Goal: Transaction & Acquisition: Purchase product/service

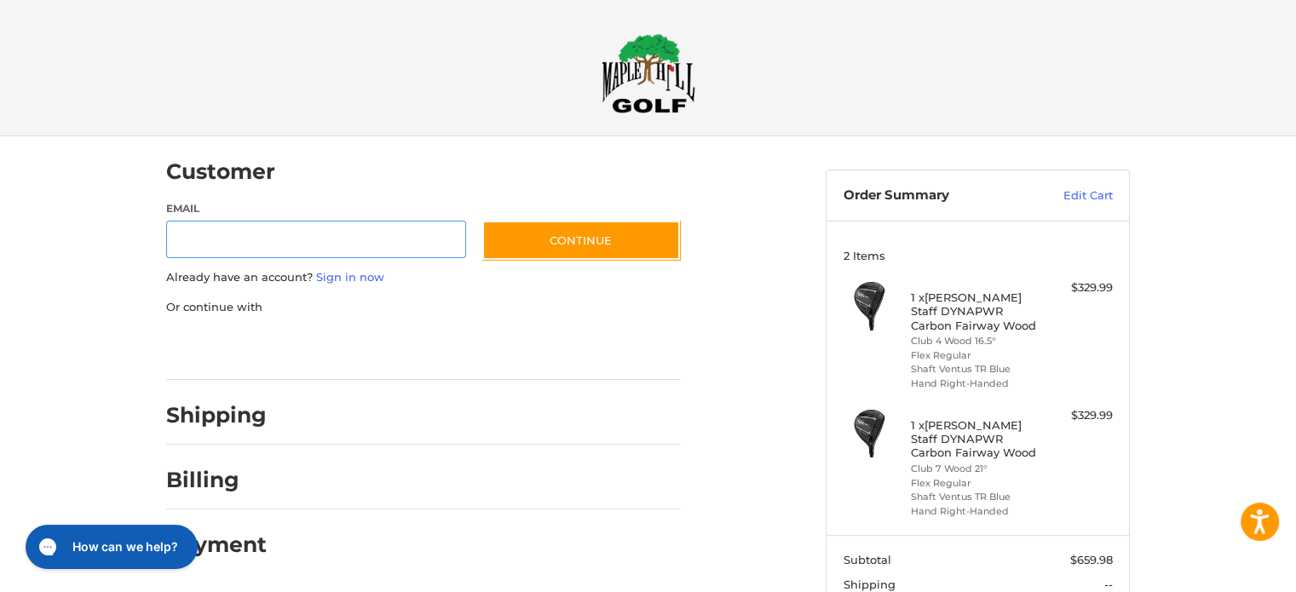
click at [213, 244] on input "Email" at bounding box center [316, 240] width 300 height 38
type input "**********"
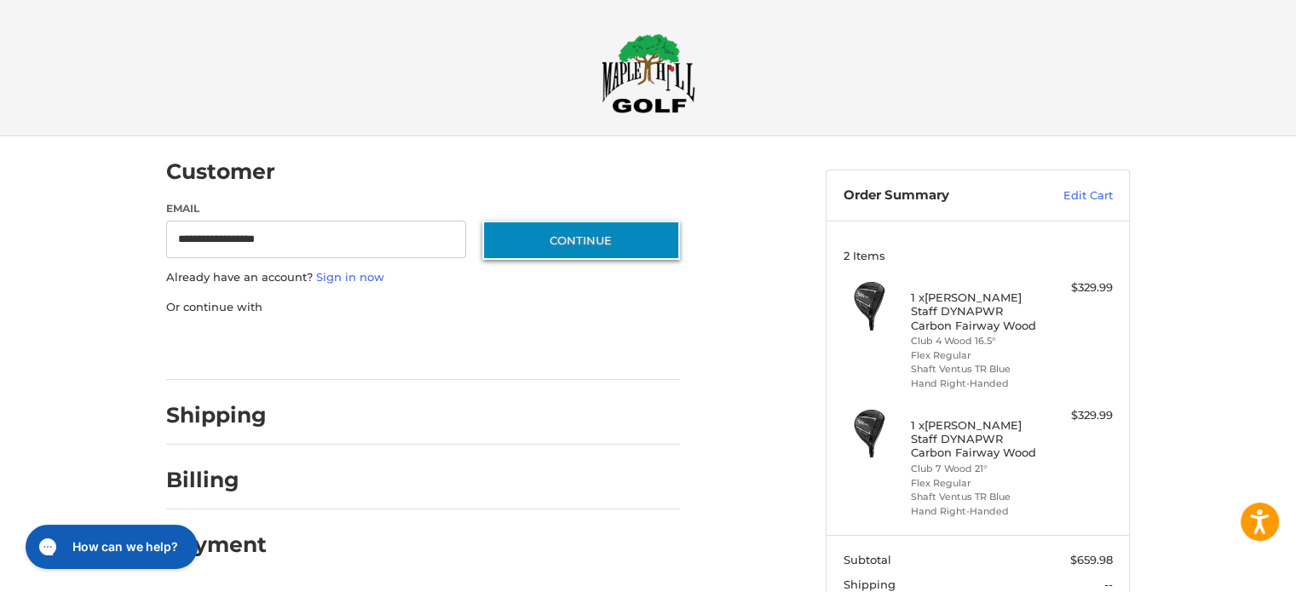
click at [583, 240] on button "Continue" at bounding box center [581, 240] width 198 height 39
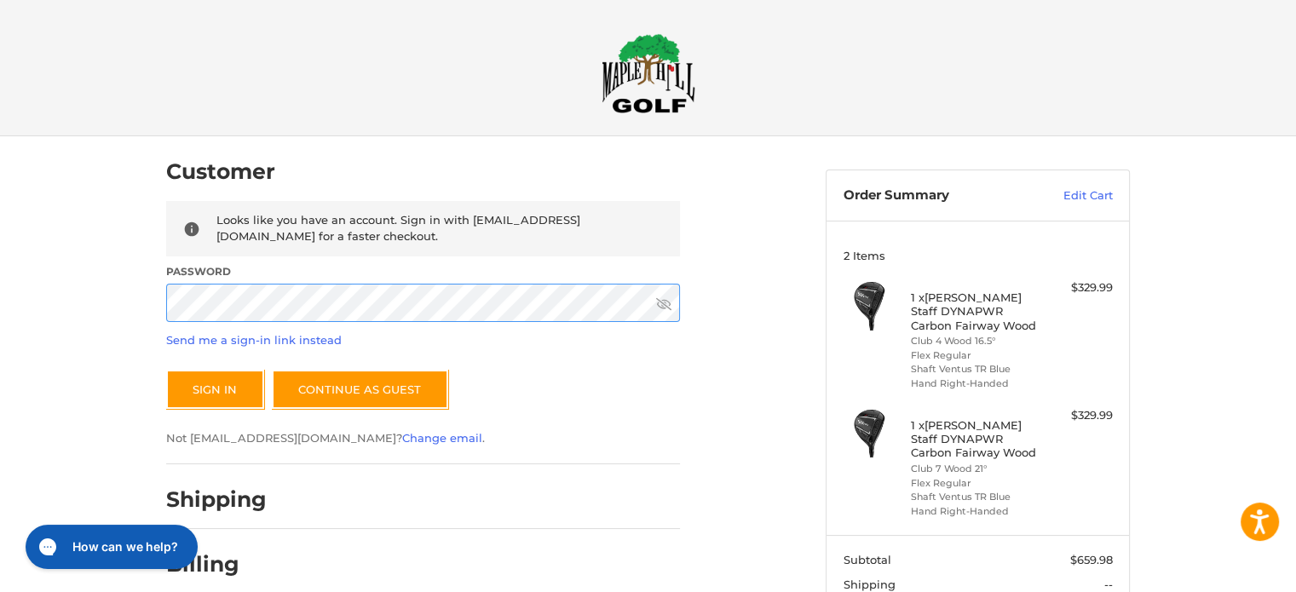
click at [166, 370] on button "Sign In" at bounding box center [215, 389] width 98 height 39
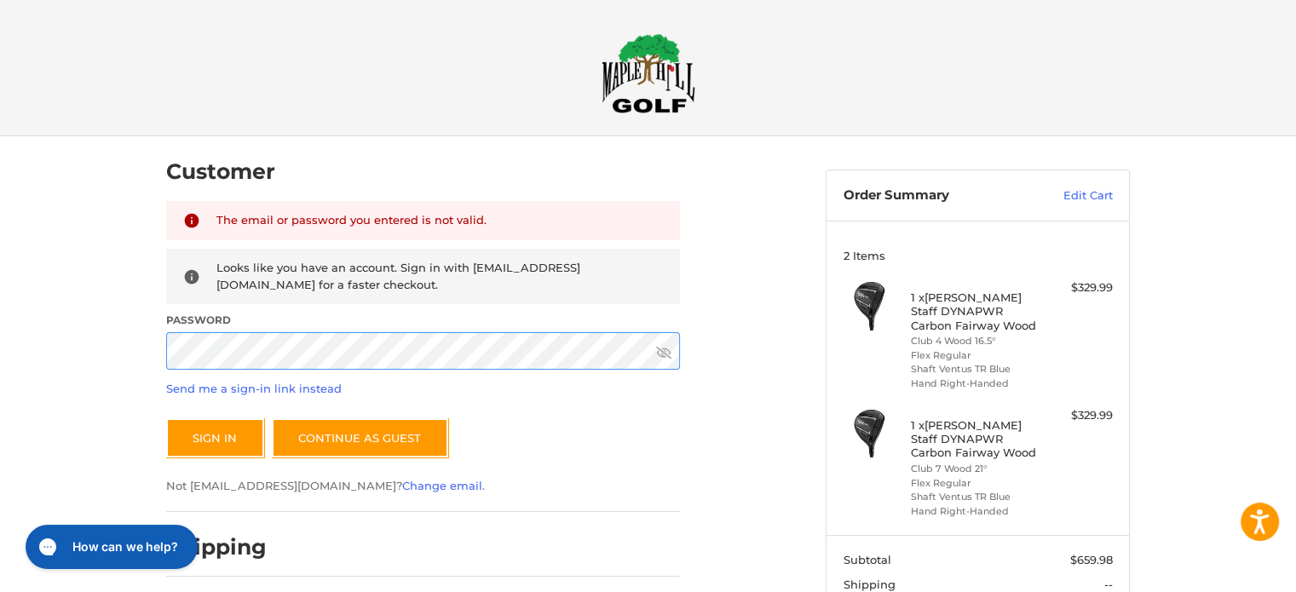
click at [166, 418] on button "Sign In" at bounding box center [215, 437] width 98 height 39
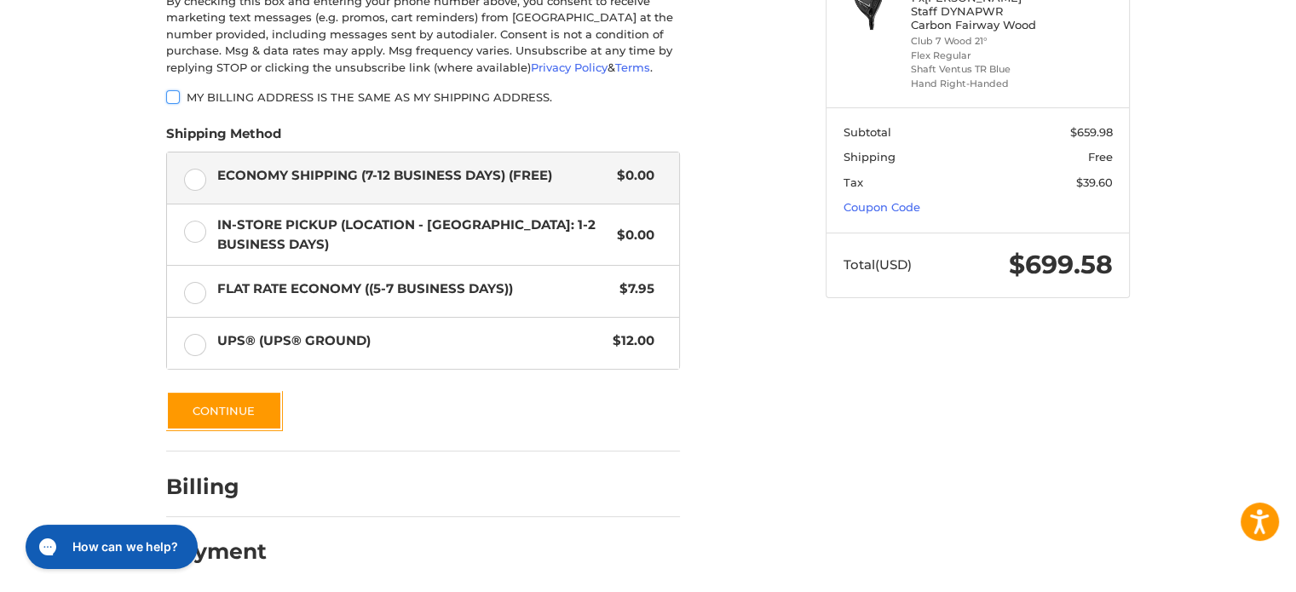
scroll to position [434, 0]
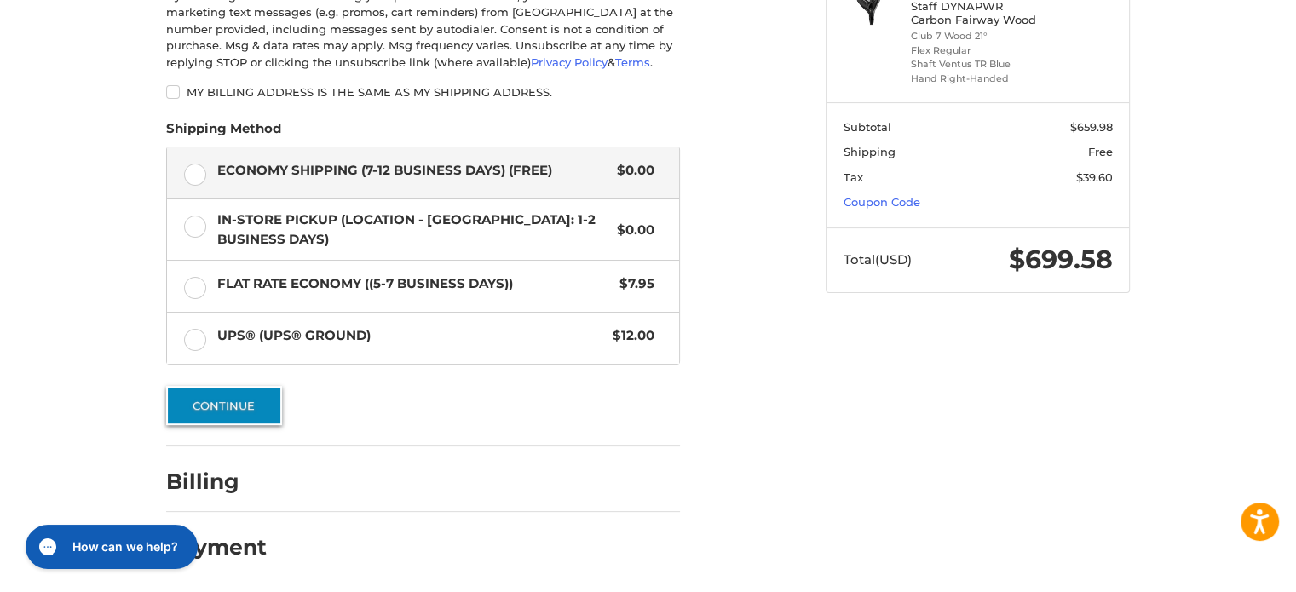
click at [222, 404] on button "Continue" at bounding box center [224, 405] width 116 height 39
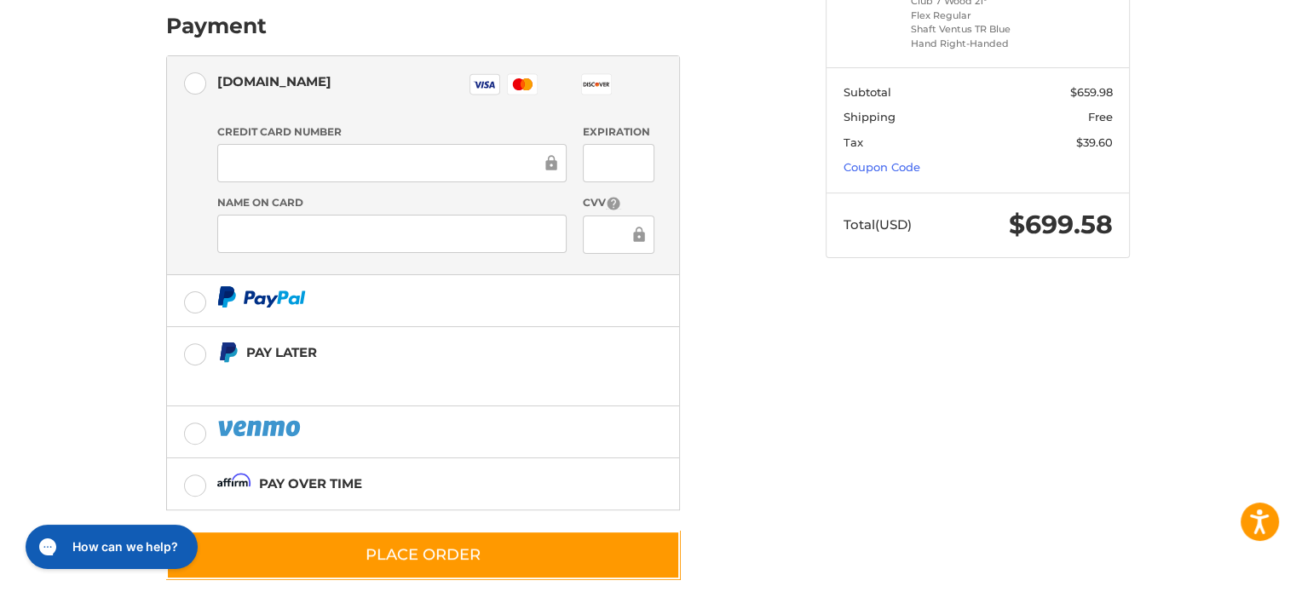
scroll to position [492, 0]
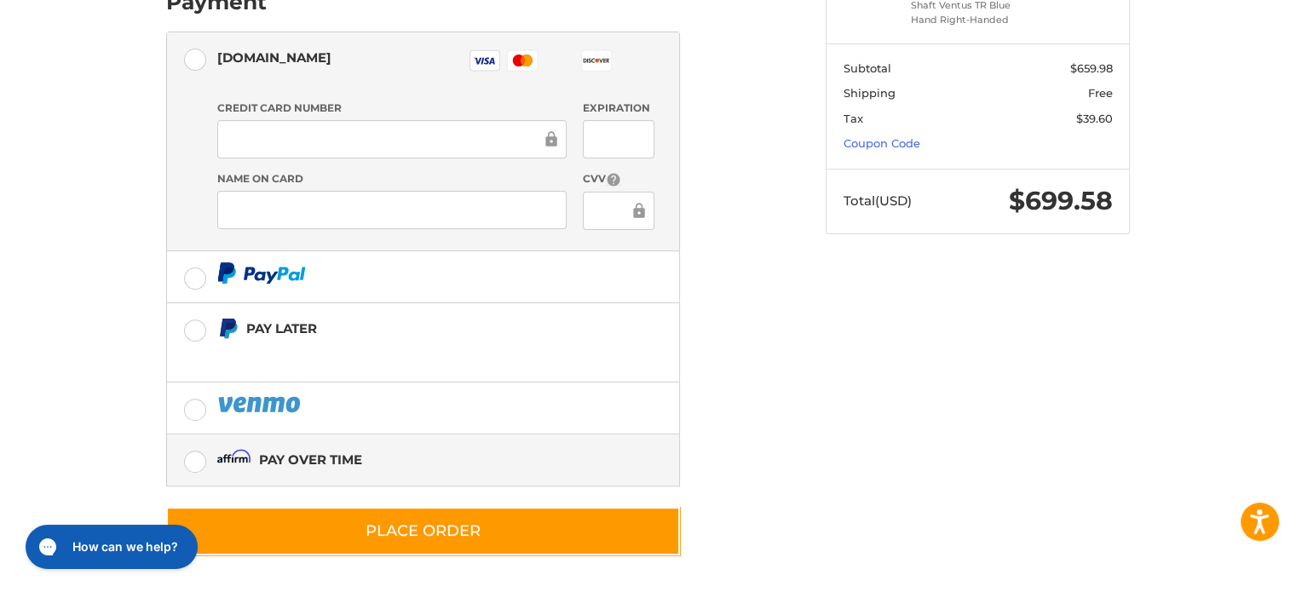
click at [197, 456] on label "Pay over time" at bounding box center [423, 460] width 512 height 51
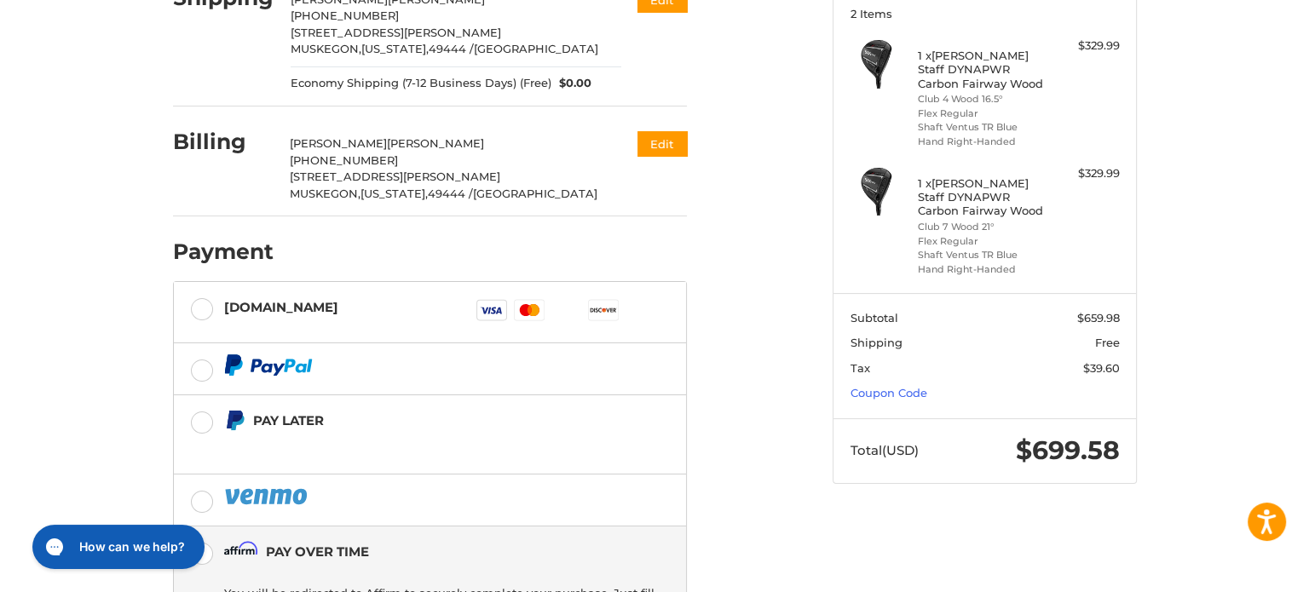
scroll to position [399, 0]
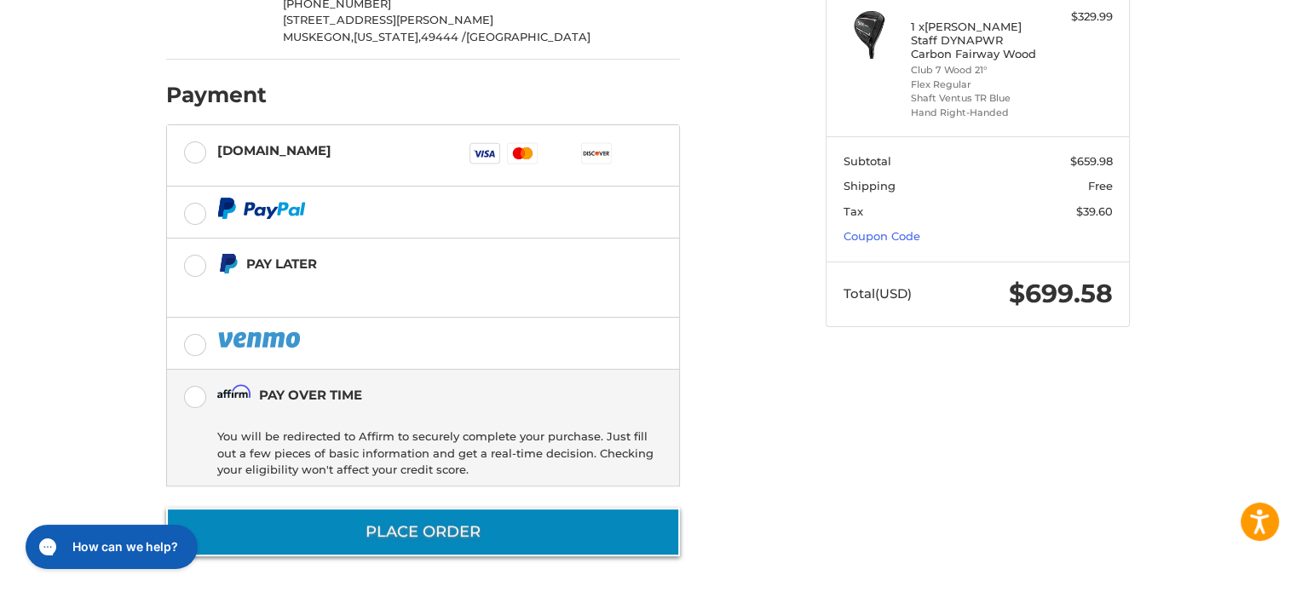
click at [445, 532] on button "Place Order" at bounding box center [423, 532] width 514 height 49
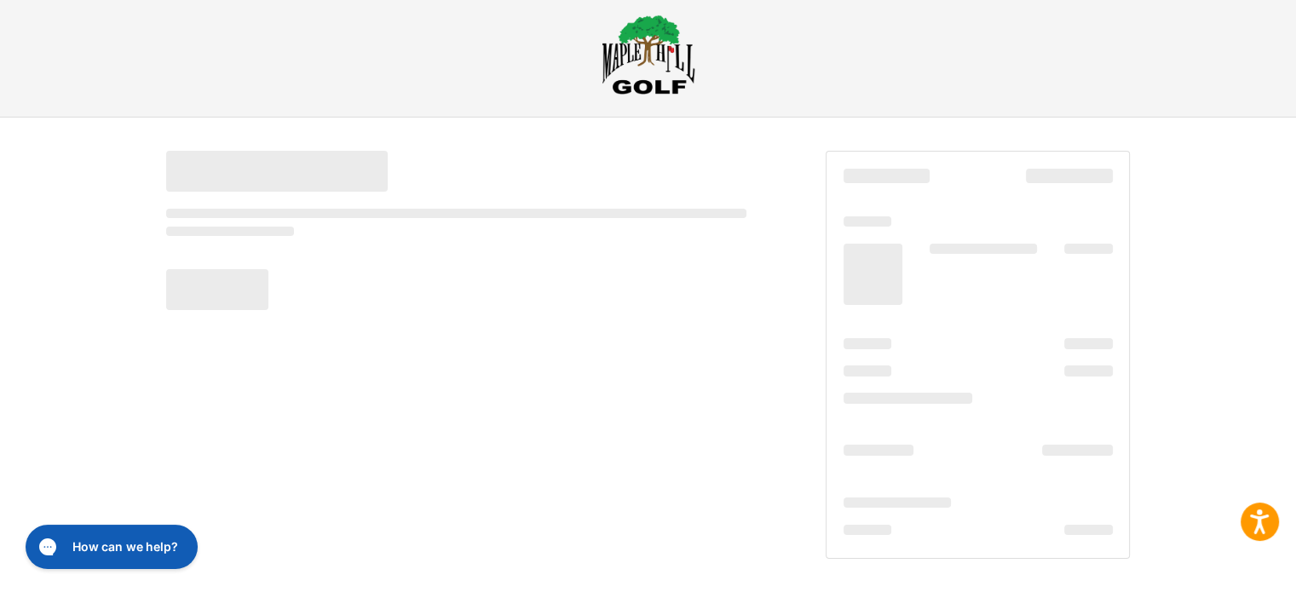
scroll to position [19, 0]
